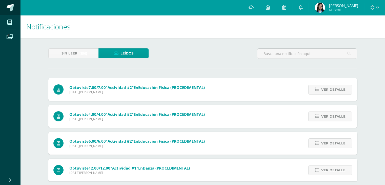
click at [12, 10] on span at bounding box center [11, 8] width 8 height 8
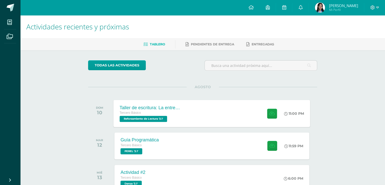
click at [168, 109] on div "Taller de escritura: La entrevista" at bounding box center [150, 107] width 61 height 5
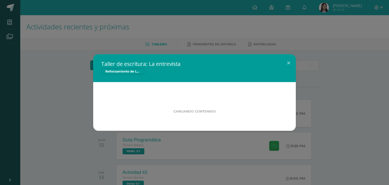
click at [57, 90] on div "Taller de escritura: La entrevista Reforzamiento de Lectura Cargando contenido" at bounding box center [194, 92] width 385 height 76
